Goal: Find specific page/section: Find specific page/section

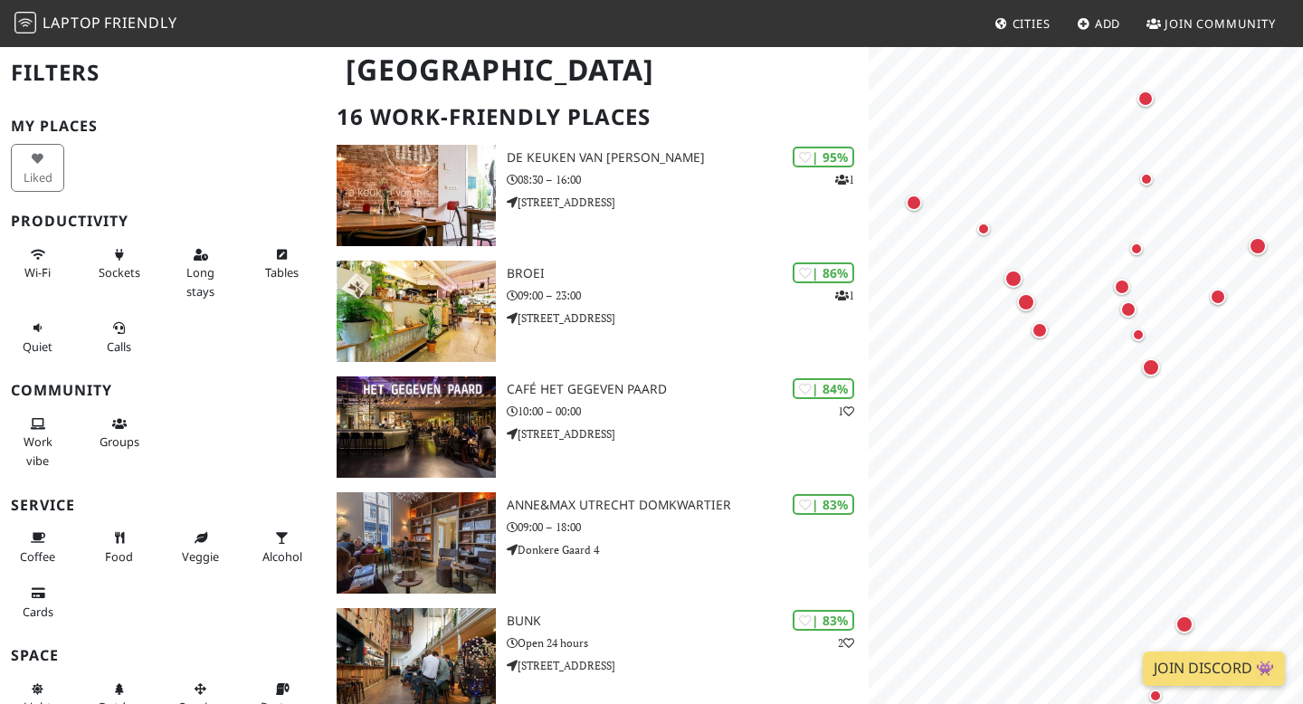
scroll to position [134, 0]
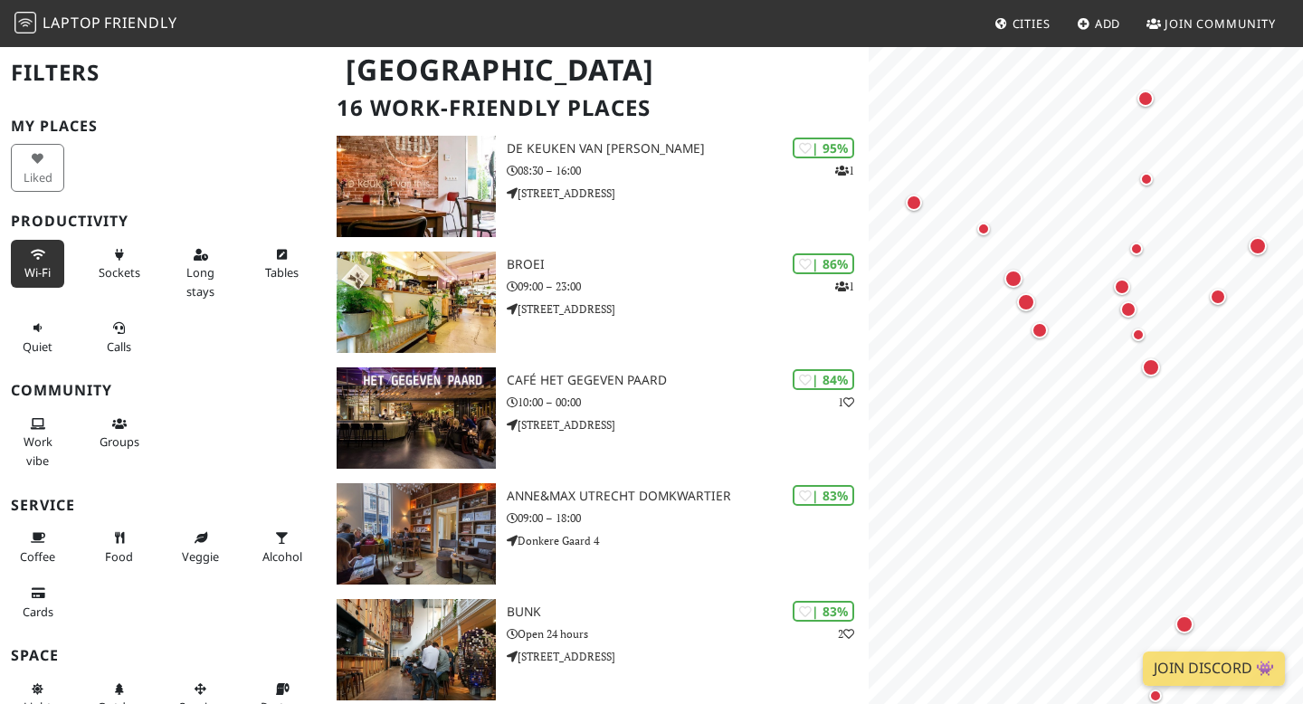
click at [29, 279] on span "Wi-Fi" at bounding box center [37, 272] width 26 height 16
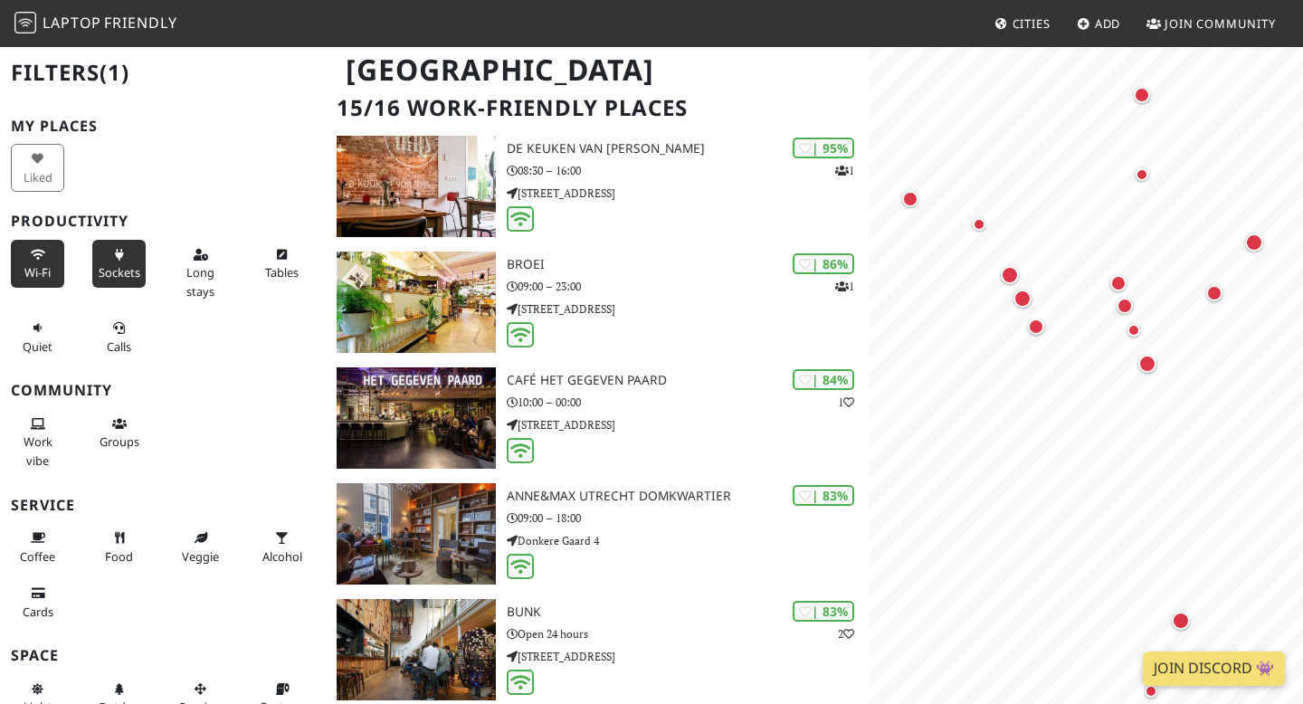
click at [114, 270] on span "Sockets" at bounding box center [120, 272] width 42 height 16
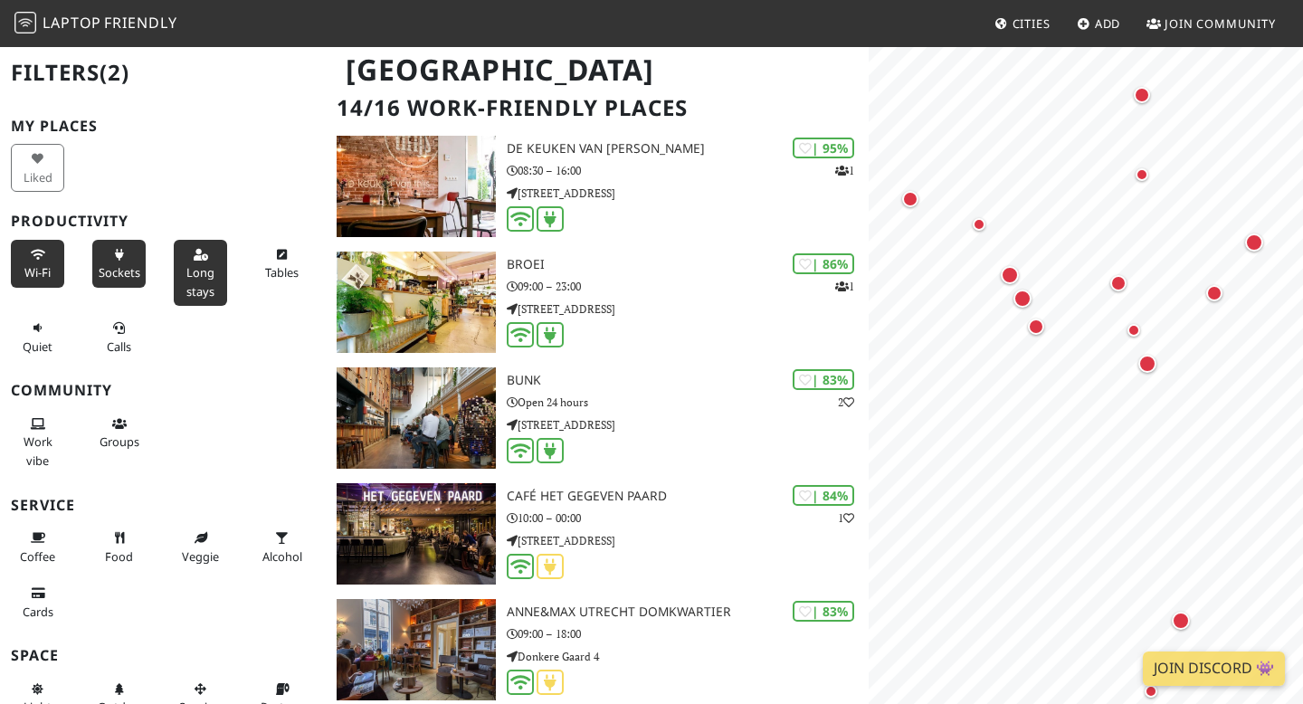
click at [191, 285] on span "Long stays" at bounding box center [200, 281] width 28 height 34
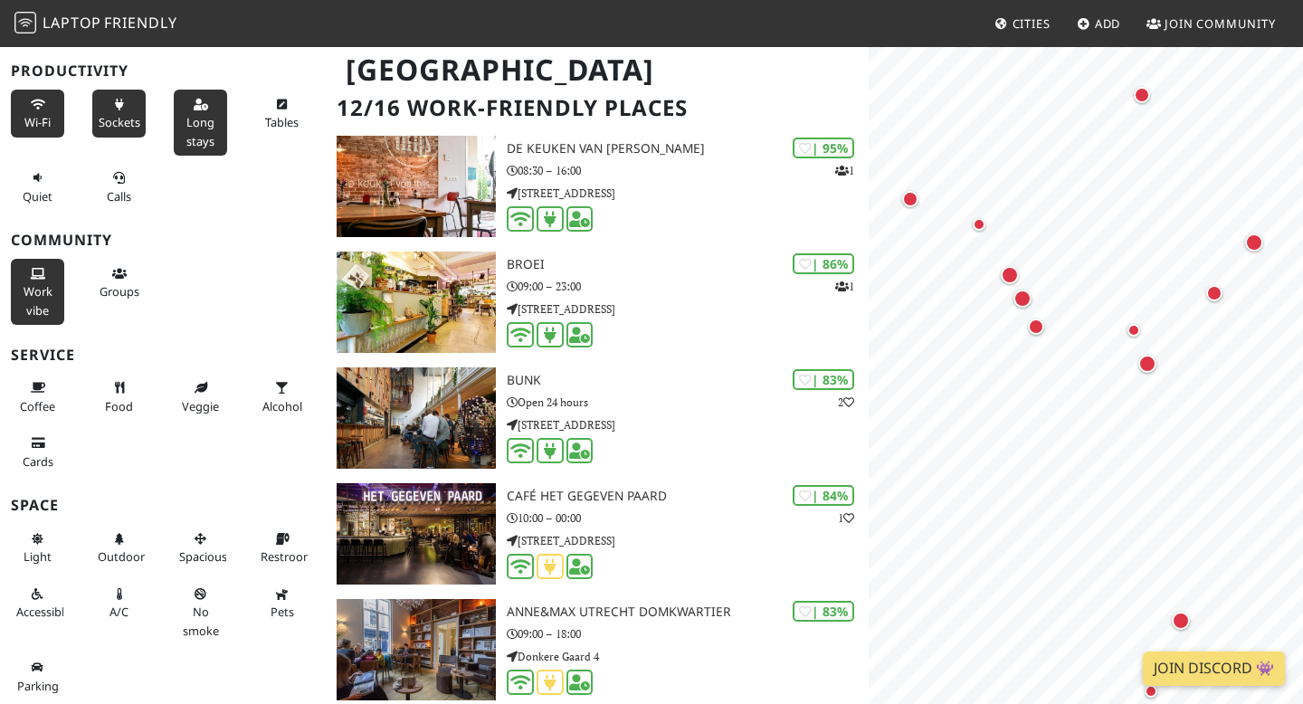
click at [40, 306] on span "Work vibe" at bounding box center [38, 300] width 29 height 34
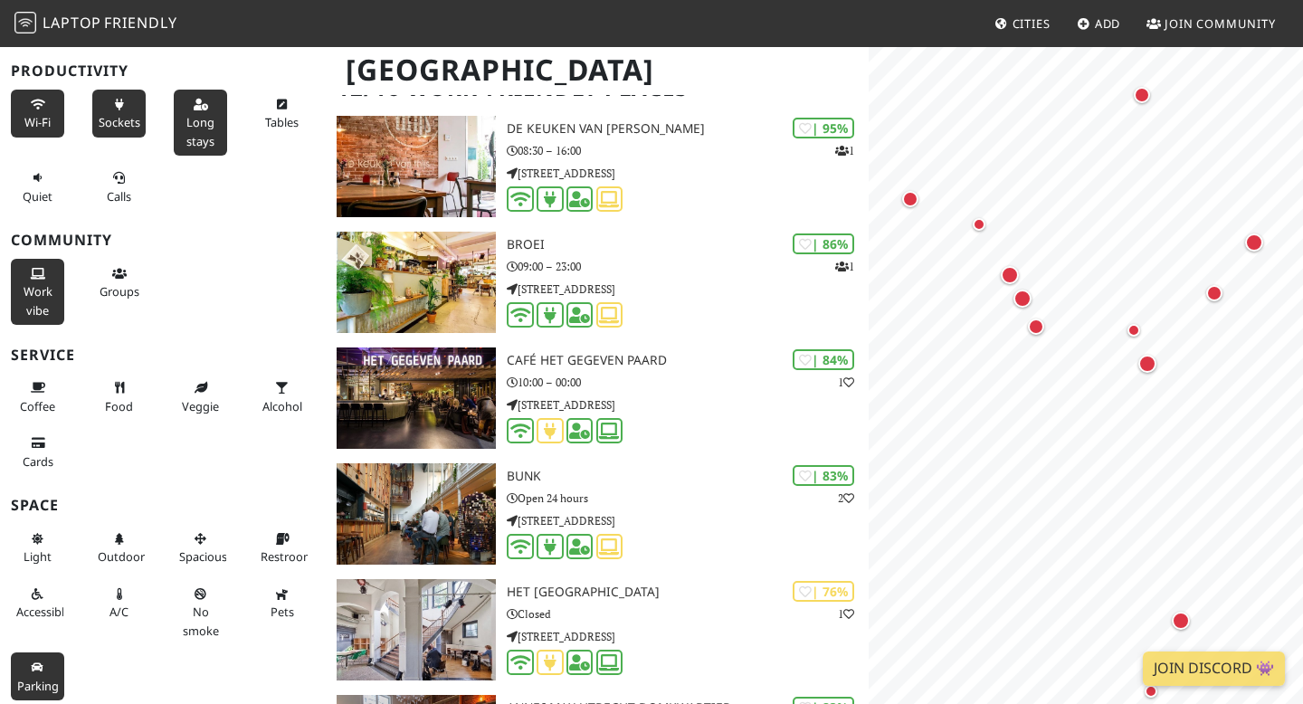
click at [33, 683] on span "Parking" at bounding box center [38, 686] width 42 height 16
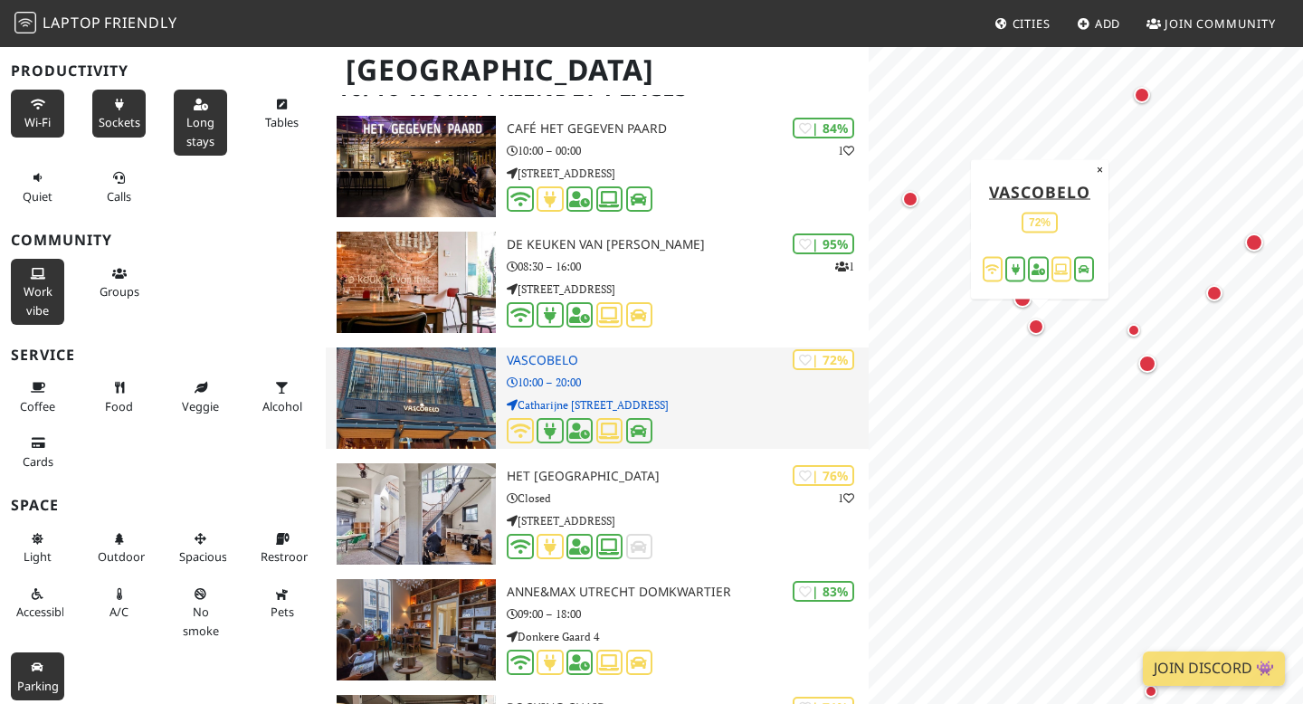
scroll to position [0, 0]
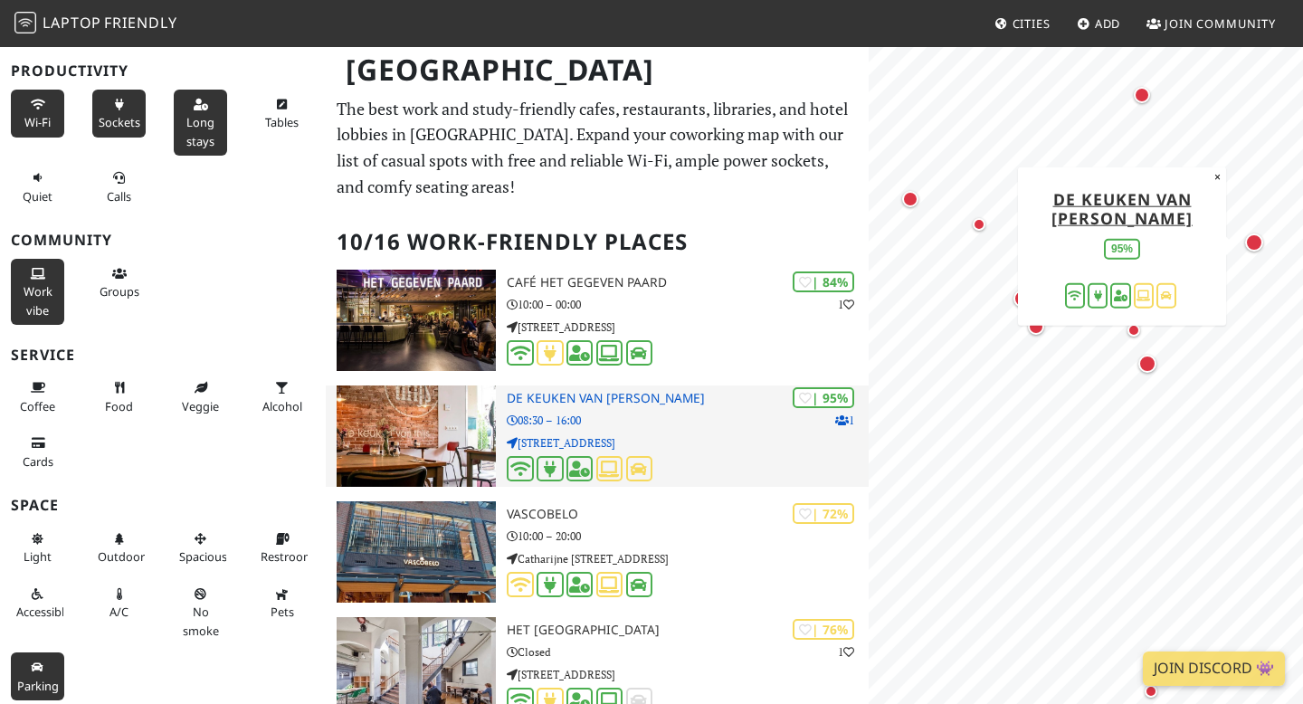
click at [534, 410] on div "| 95% 1 De keuken van Thijs 08:30 – 16:00 Biltstraat 41" at bounding box center [688, 436] width 362 height 101
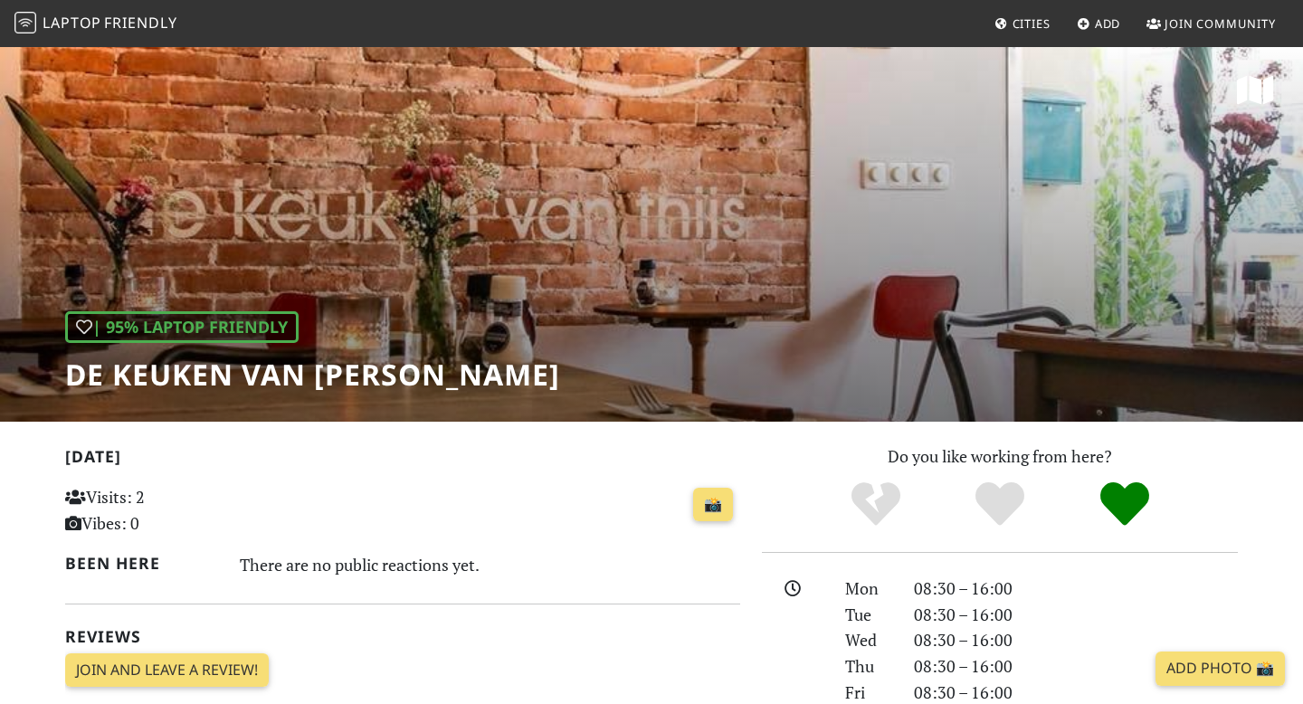
click at [525, 320] on div "| 95% Laptop Friendly De keuken van [PERSON_NAME]" at bounding box center [651, 233] width 1303 height 377
click at [352, 380] on h1 "De keuken van [PERSON_NAME]" at bounding box center [312, 375] width 495 height 34
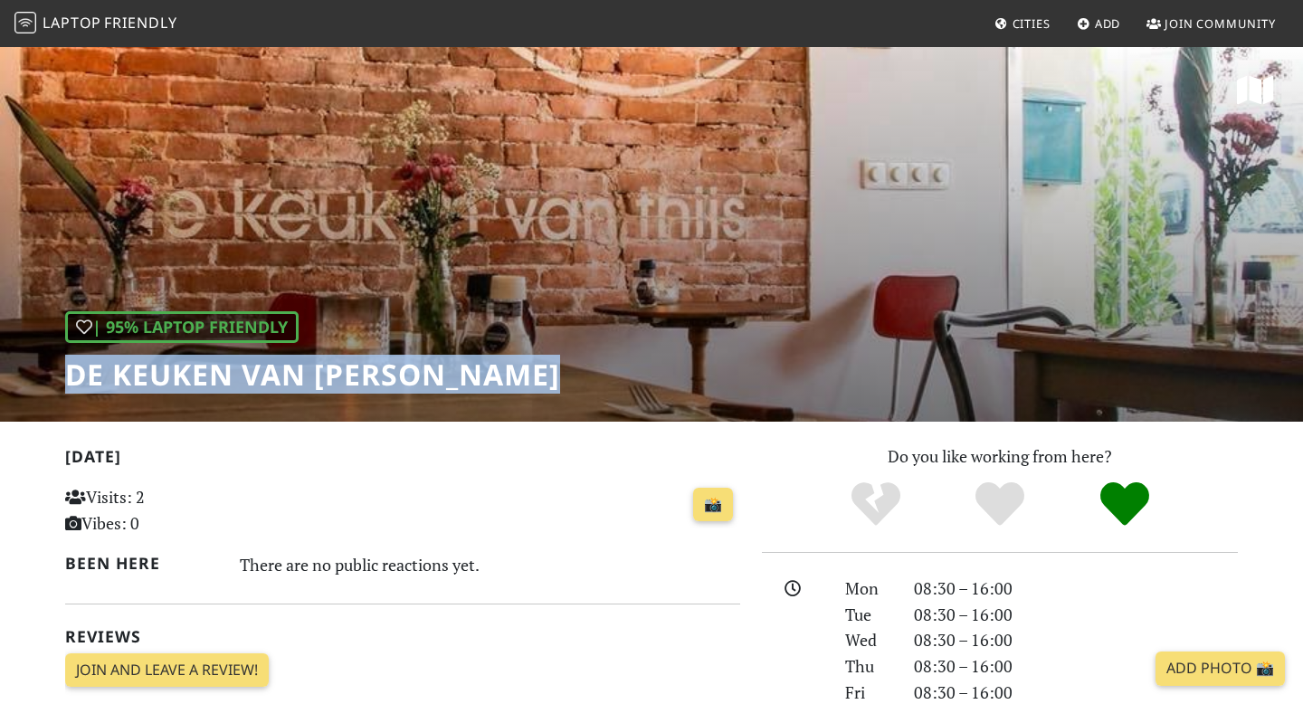
click at [352, 380] on h1 "De keuken van [PERSON_NAME]" at bounding box center [312, 375] width 495 height 34
copy div "De keuken van [PERSON_NAME]"
